Goal: Contribute content: Add original content to the website for others to see

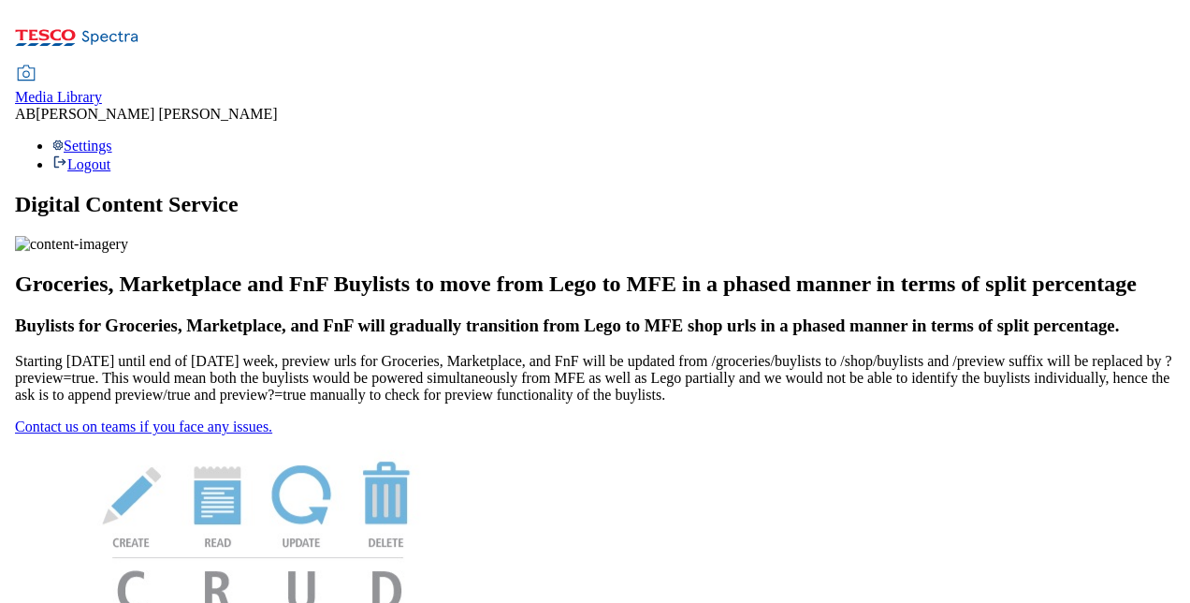
scroll to position [206, 0]
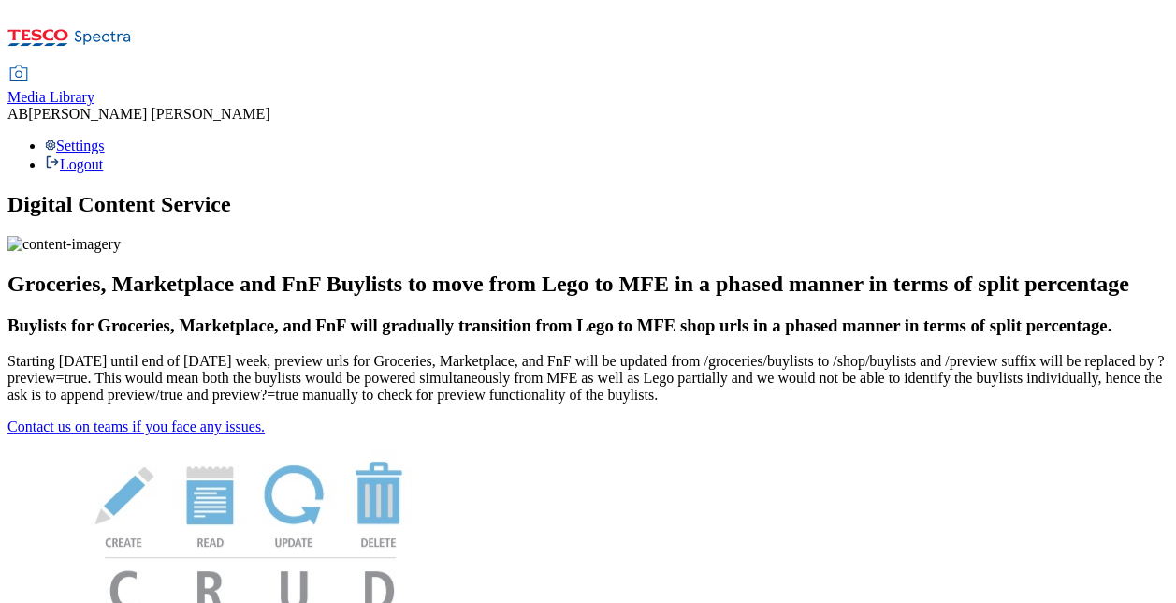
click at [30, 63] on icon at bounding box center [18, 74] width 22 height 22
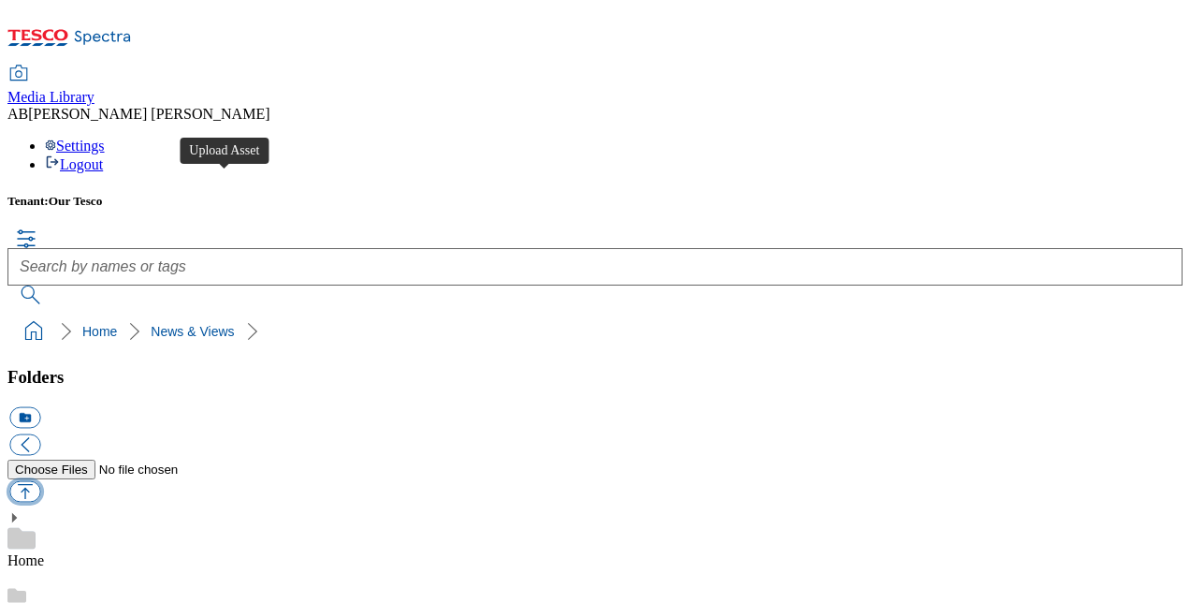
click at [40, 480] on button "button" at bounding box center [24, 491] width 31 height 22
type input "C:\fakepath\WMHD Heart info 9 October.pdf"
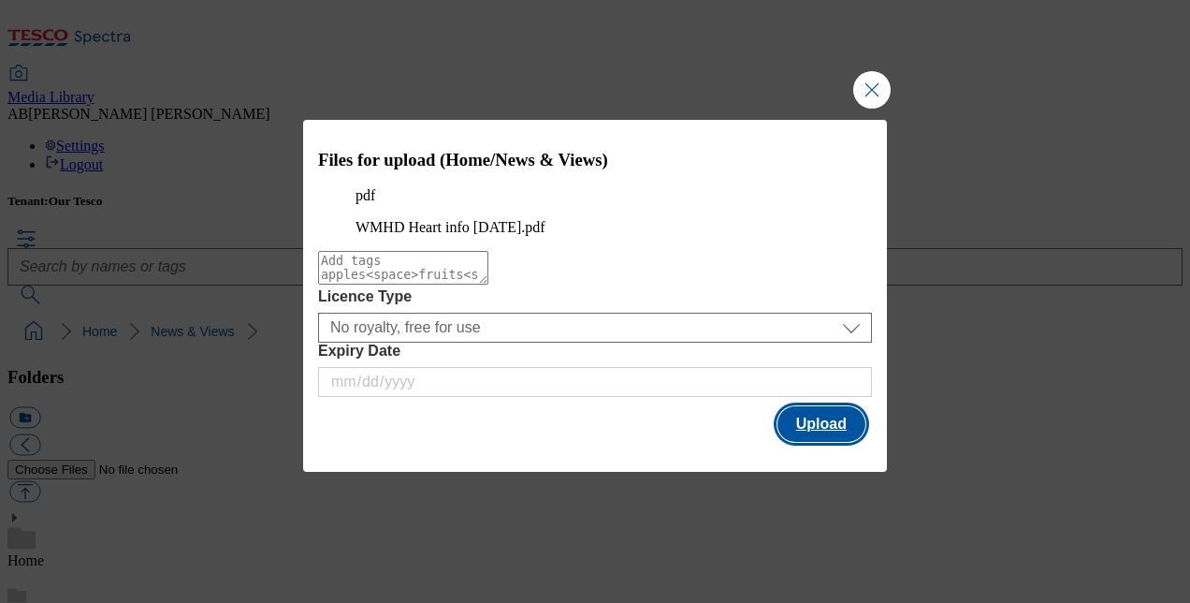
click at [829, 442] on button "Upload" at bounding box center [822, 424] width 88 height 36
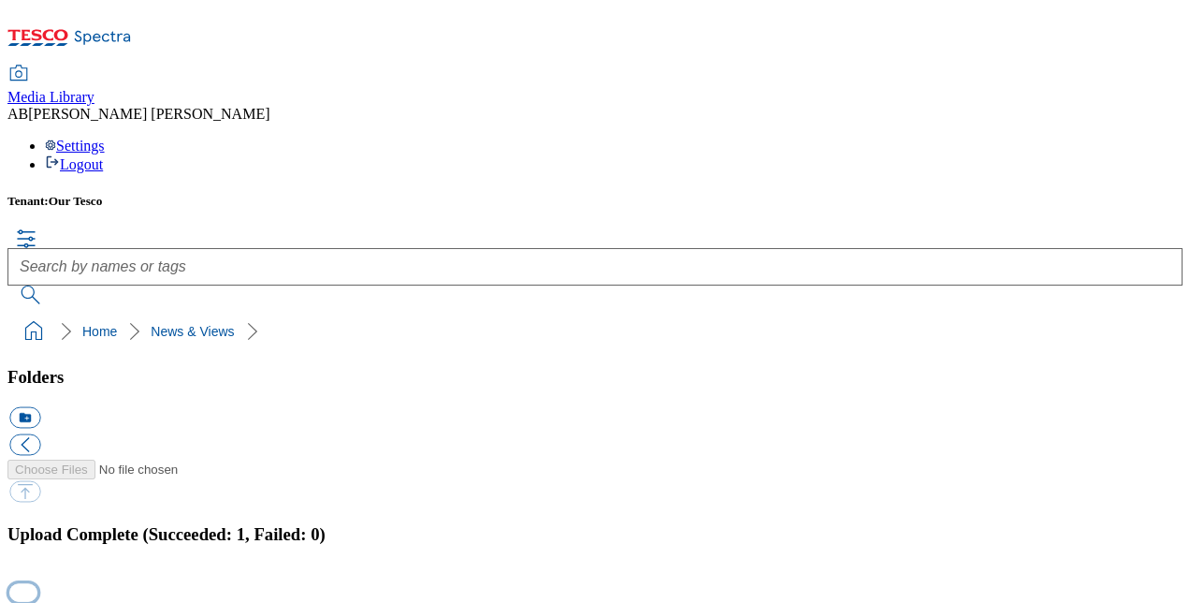
click at [37, 584] on button "button" at bounding box center [23, 593] width 28 height 18
